Goal: Transaction & Acquisition: Purchase product/service

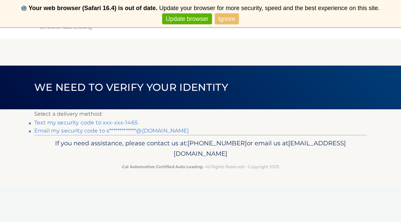
click at [89, 121] on link "Text my security code to xxx-xxx-1465" at bounding box center [86, 122] width 104 height 6
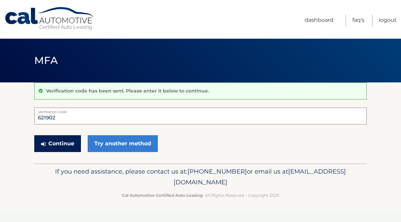
type input "621902"
click at [66, 146] on button "Continue" at bounding box center [57, 143] width 47 height 17
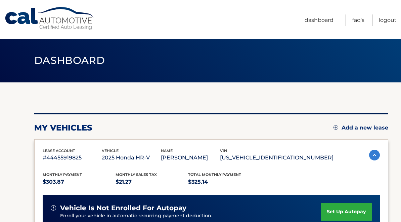
click at [395, 138] on section "my vehicles Add a new lease lease account #44455919825 vehicle 2025 Honda HR-V …" at bounding box center [200, 219] width 401 height 274
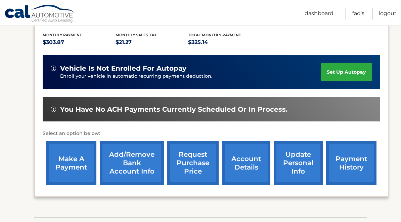
scroll to position [142, 0]
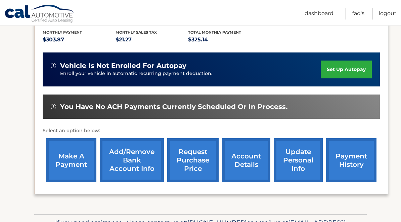
click at [78, 162] on link "make a payment" at bounding box center [71, 160] width 50 height 44
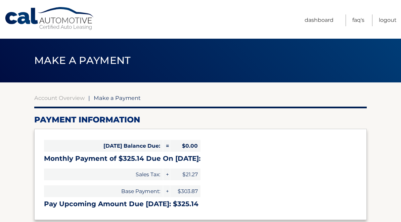
select select "ZWRiMTQ2NWEtNmNlMy00YWRmLWJjNTItNWUyYmQzZjNiMjM2"
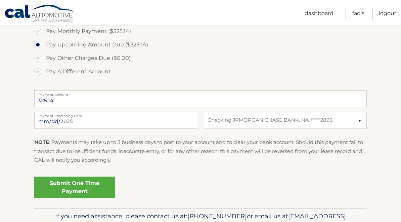
scroll to position [222, 0]
click at [87, 188] on link "Submit One Time Payment" at bounding box center [74, 187] width 81 height 22
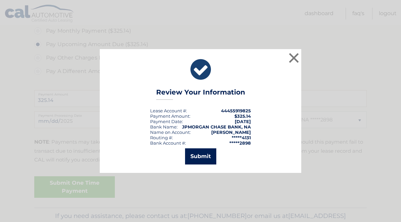
click at [212, 156] on button "Submit" at bounding box center [200, 156] width 31 height 16
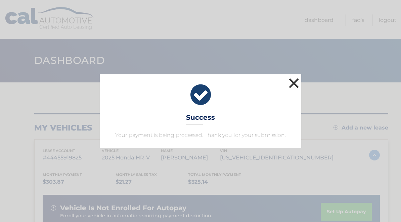
click at [294, 82] on button "×" at bounding box center [293, 82] width 13 height 13
